Goal: Task Accomplishment & Management: Complete application form

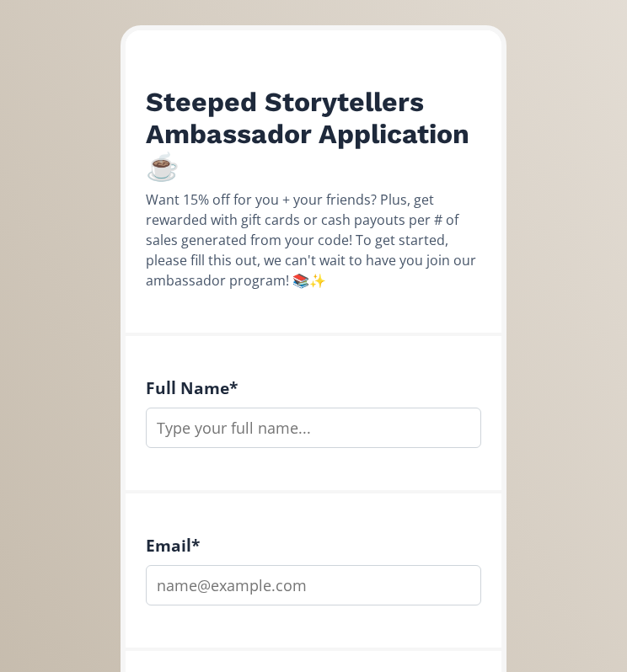
scroll to position [195, 0]
click at [274, 440] on input "text" at bounding box center [313, 428] width 335 height 40
click at [272, 586] on input "email" at bounding box center [313, 585] width 335 height 40
click at [151, 429] on input "[PERSON_NAME]" at bounding box center [313, 428] width 335 height 40
click at [212, 435] on input "[PERSON_NAME]" at bounding box center [313, 428] width 335 height 40
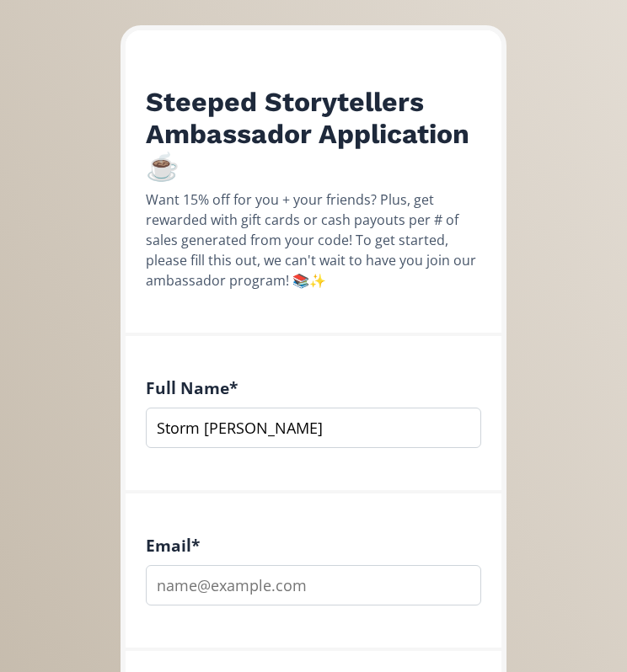
type input "Storm [PERSON_NAME]"
click at [268, 601] on input "email" at bounding box center [313, 585] width 335 height 40
type input "[EMAIL_ADDRESS][DOMAIN_NAME]"
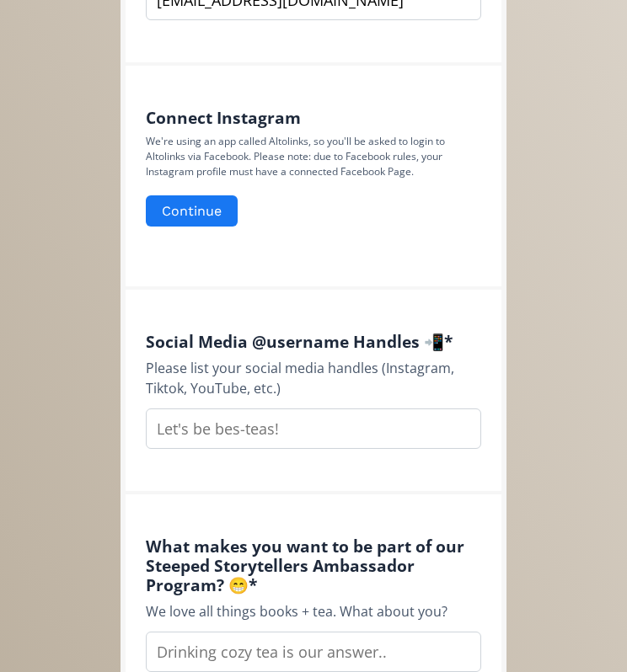
scroll to position [780, 0]
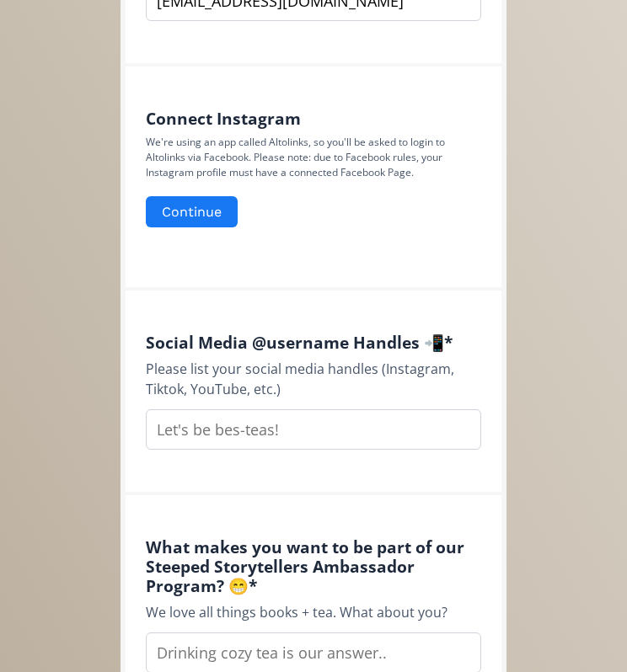
click at [260, 437] on input "text" at bounding box center [313, 429] width 335 height 40
type input "@littleloves36 tiktok"
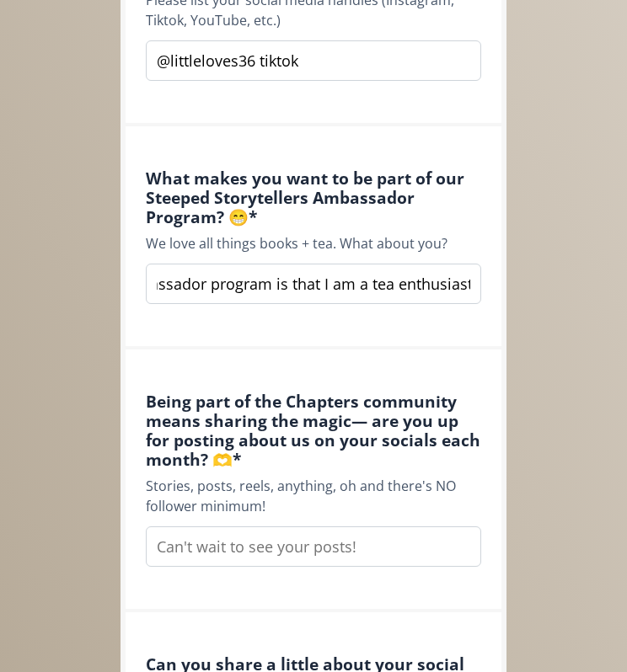
scroll to position [1156, 0]
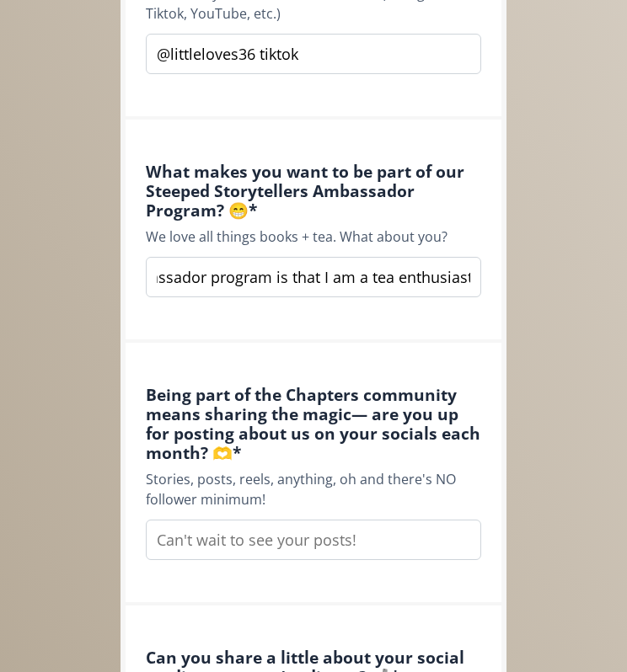
type input "What makes me want to be part of your ambassador program is that I am a tea ent…"
click at [231, 534] on input "text" at bounding box center [313, 540] width 335 height 40
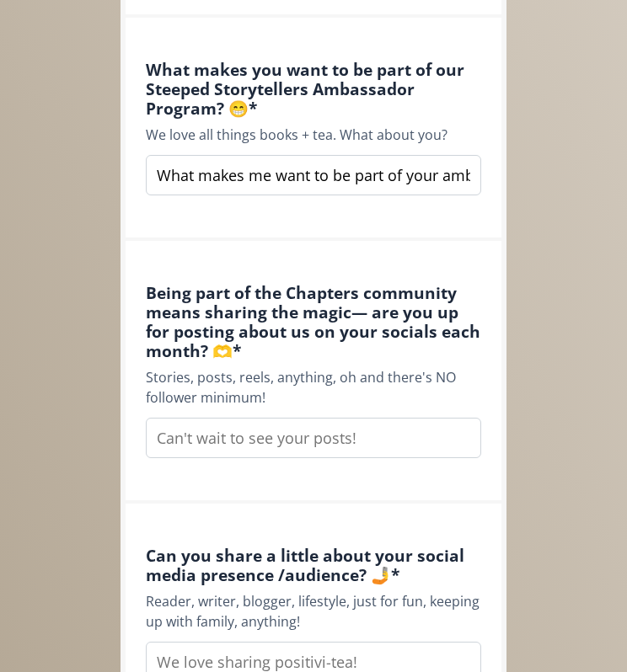
scroll to position [1270, 0]
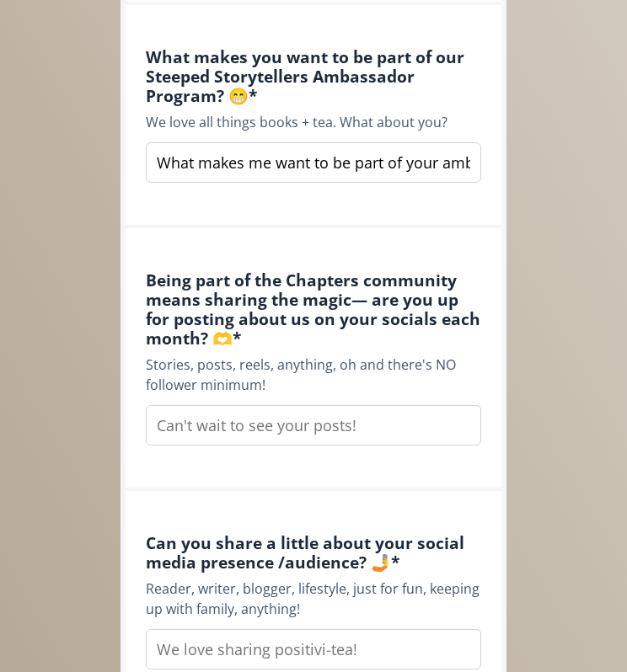
click at [253, 436] on input "text" at bounding box center [313, 425] width 335 height 40
type input "I will gladly post on my social media each month for you"
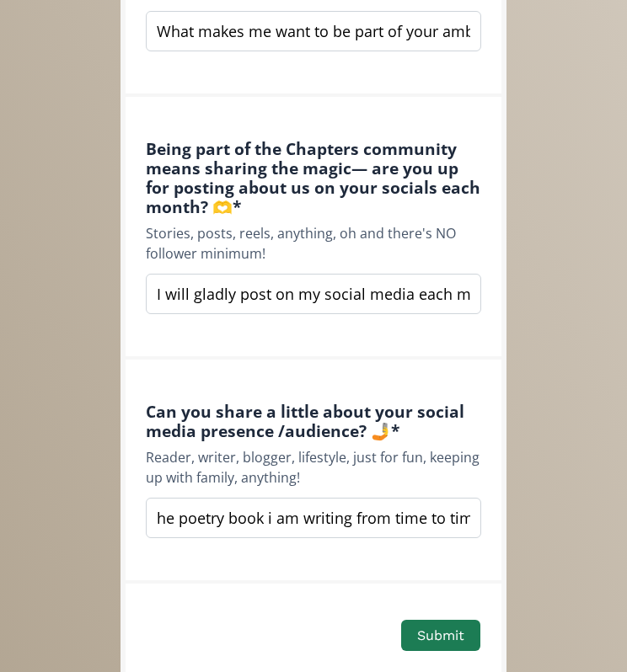
scroll to position [0, 580]
type input "I do crafts a lot and that is the main thing i post about. i also post about te…"
click at [447, 636] on button "Submit" at bounding box center [440, 635] width 79 height 31
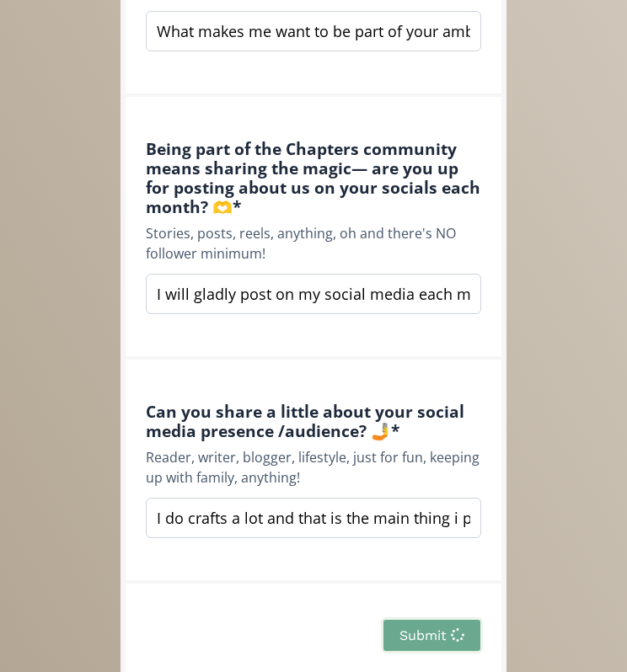
scroll to position [182, 0]
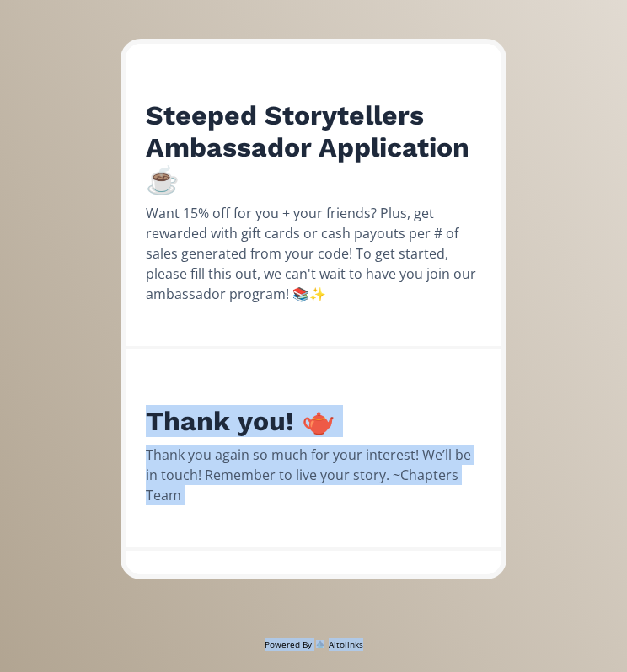
drag, startPoint x: 447, startPoint y: 636, endPoint x: 350, endPoint y: 291, distance: 358.5
click at [350, 291] on div "Steeped Storytellers Ambassador Application ☕️ Want 15% off for you + your frie…" at bounding box center [313, 255] width 421 height 875
click at [517, 546] on div "Steeped Storytellers Ambassador Application ☕️ Want 15% off for you + your frie…" at bounding box center [313, 255] width 421 height 875
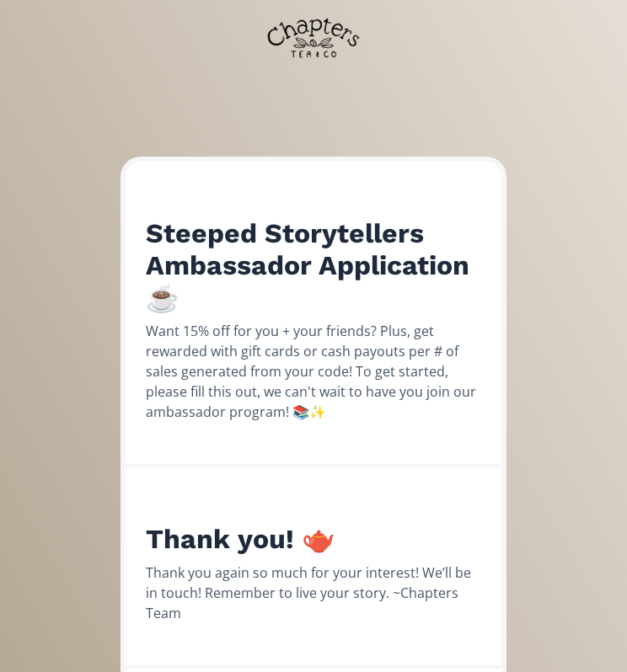
scroll to position [33, 0]
